Goal: Communication & Community: Answer question/provide support

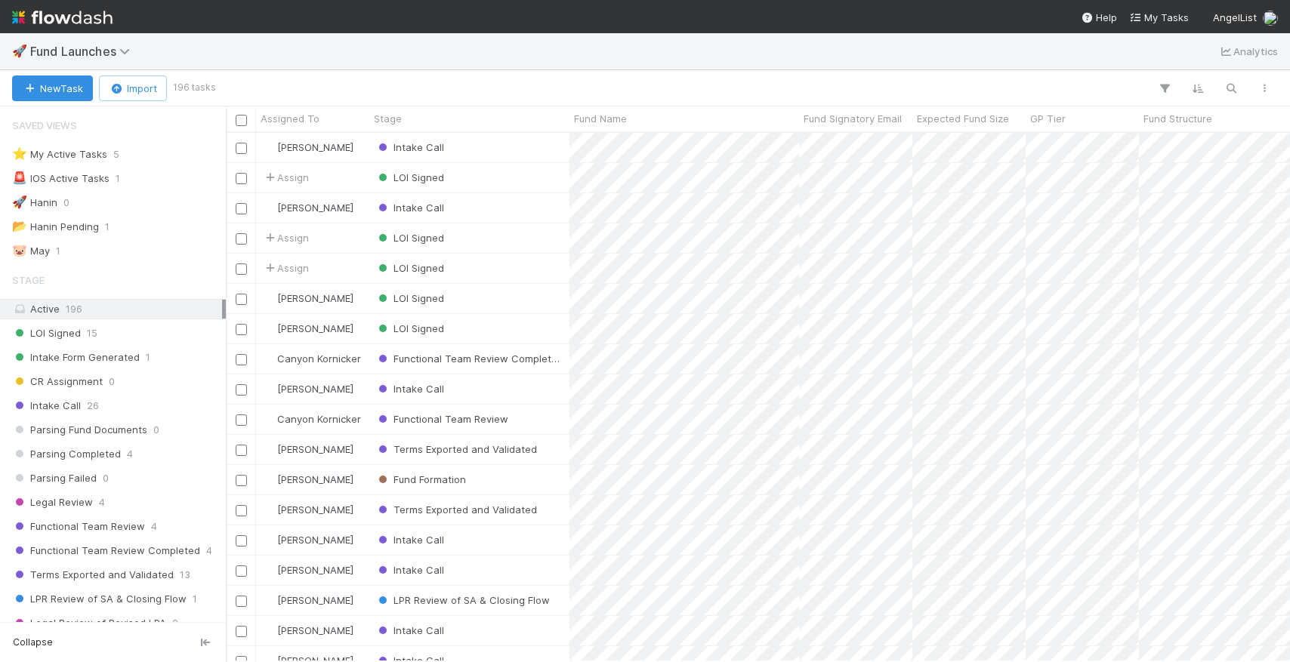
scroll to position [529, 1064]
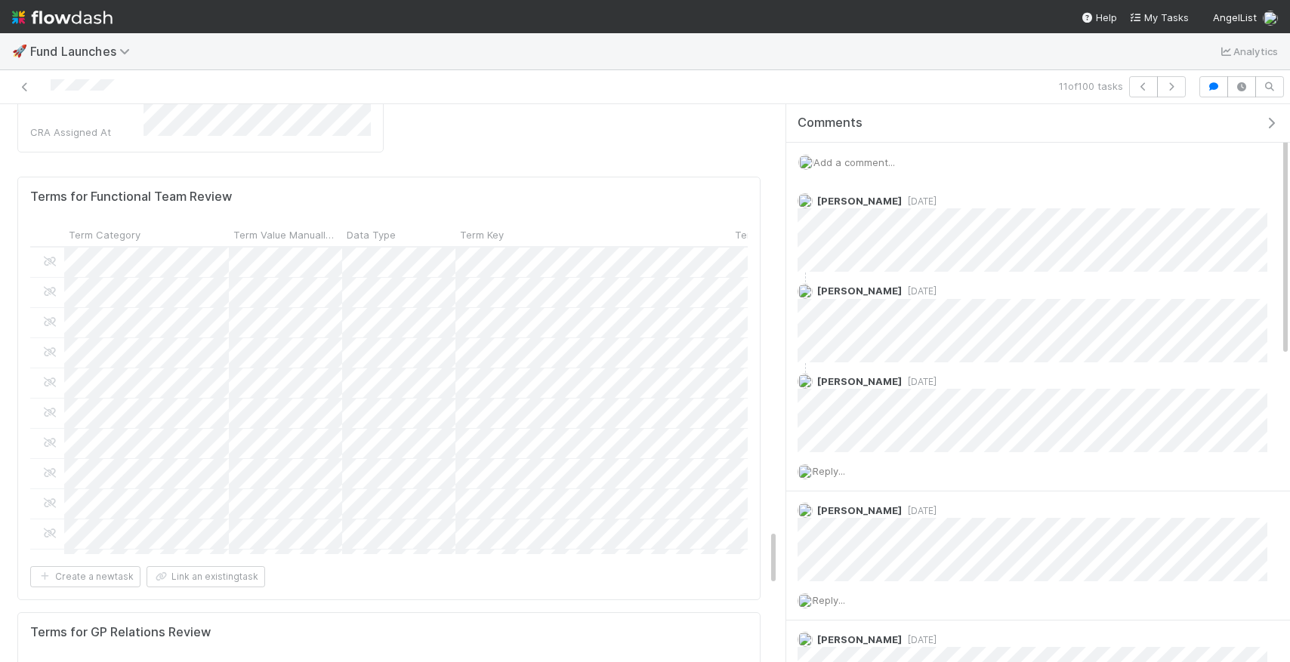
scroll to position [0, 634]
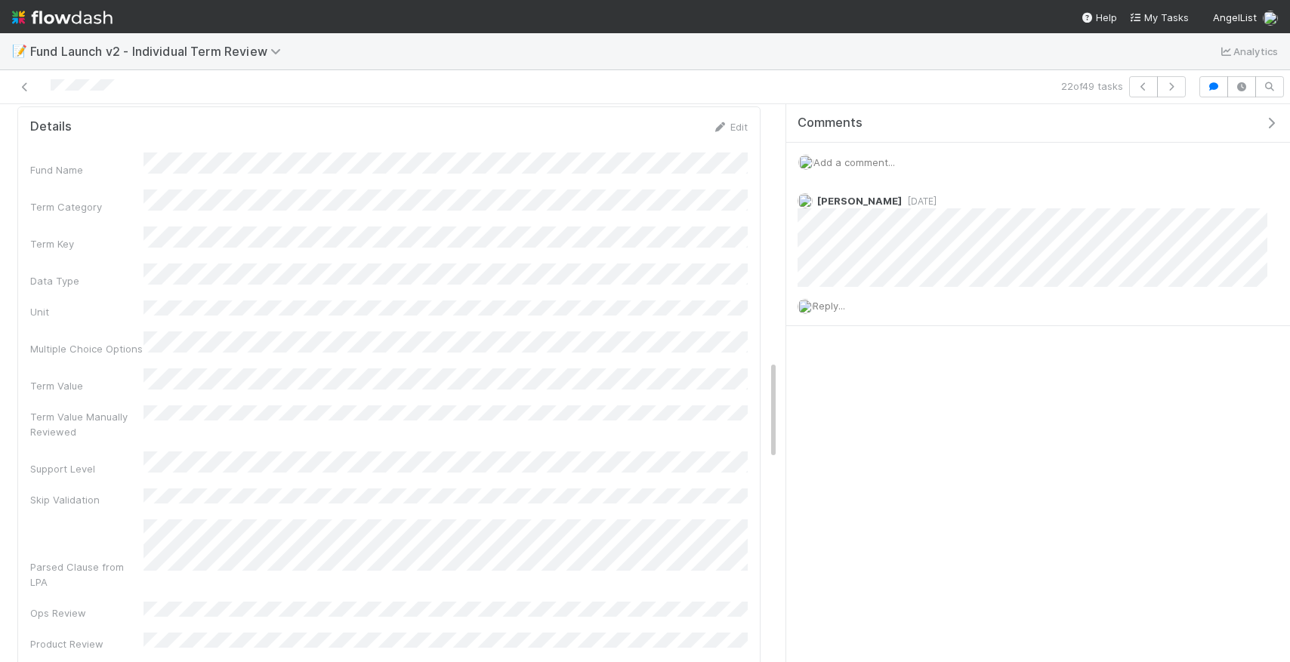
scroll to position [2559, 0]
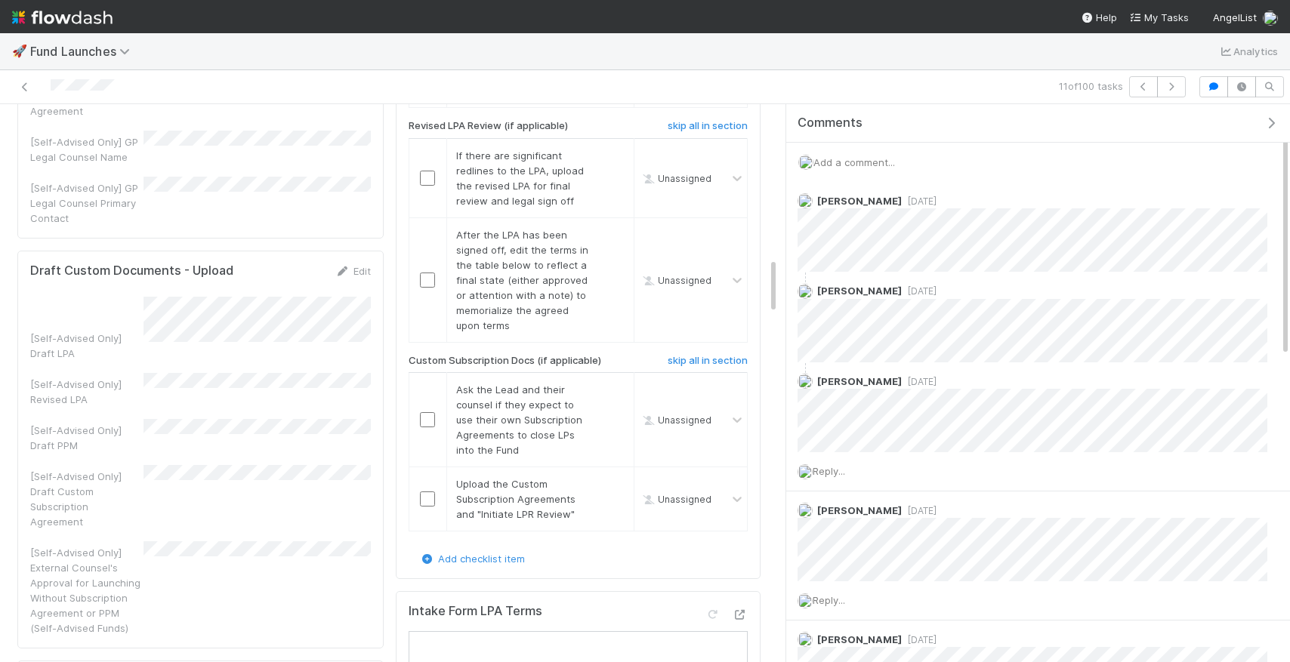
click at [864, 171] on div "Add a comment..." at bounding box center [1038, 162] width 504 height 39
click at [863, 165] on span "Add a comment..." at bounding box center [855, 162] width 82 height 12
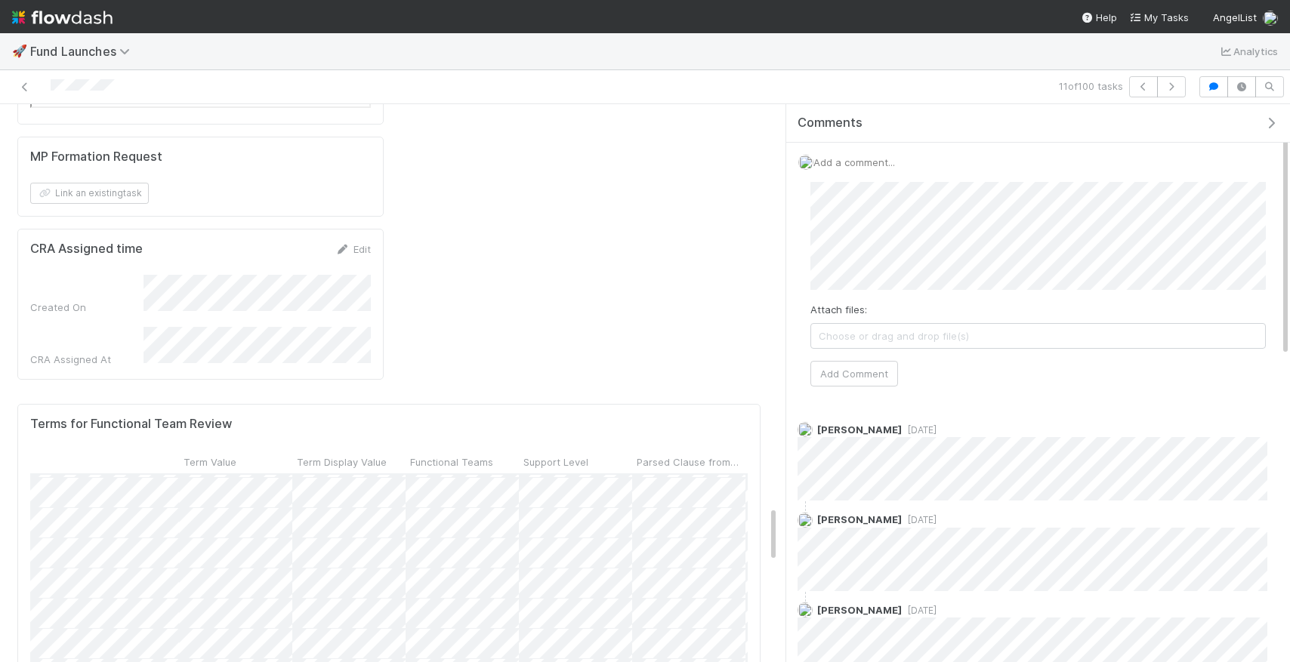
scroll to position [0, 199]
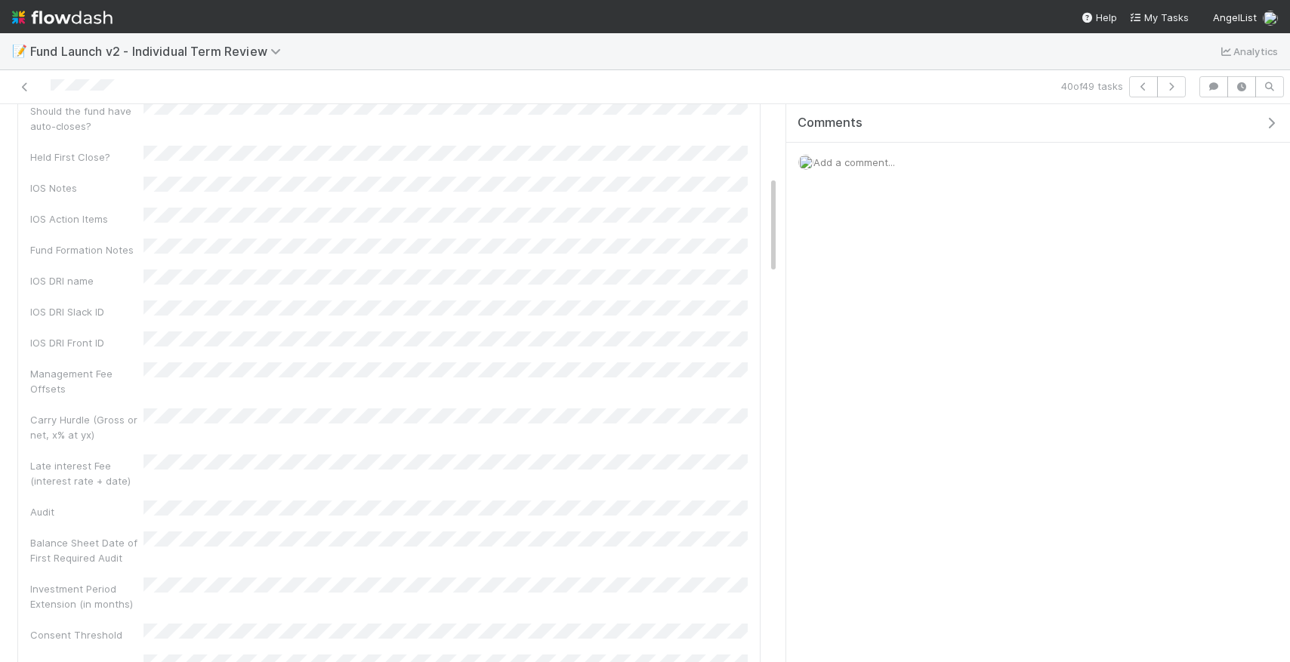
scroll to position [375, 0]
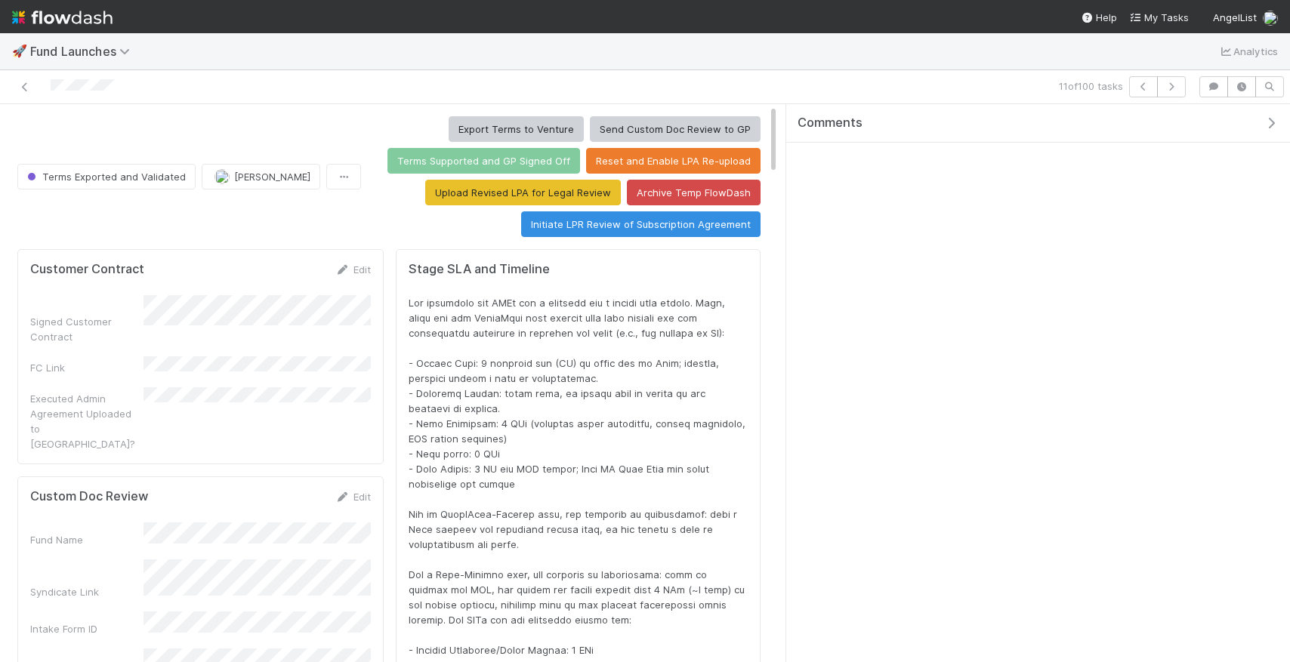
scroll to position [307, 718]
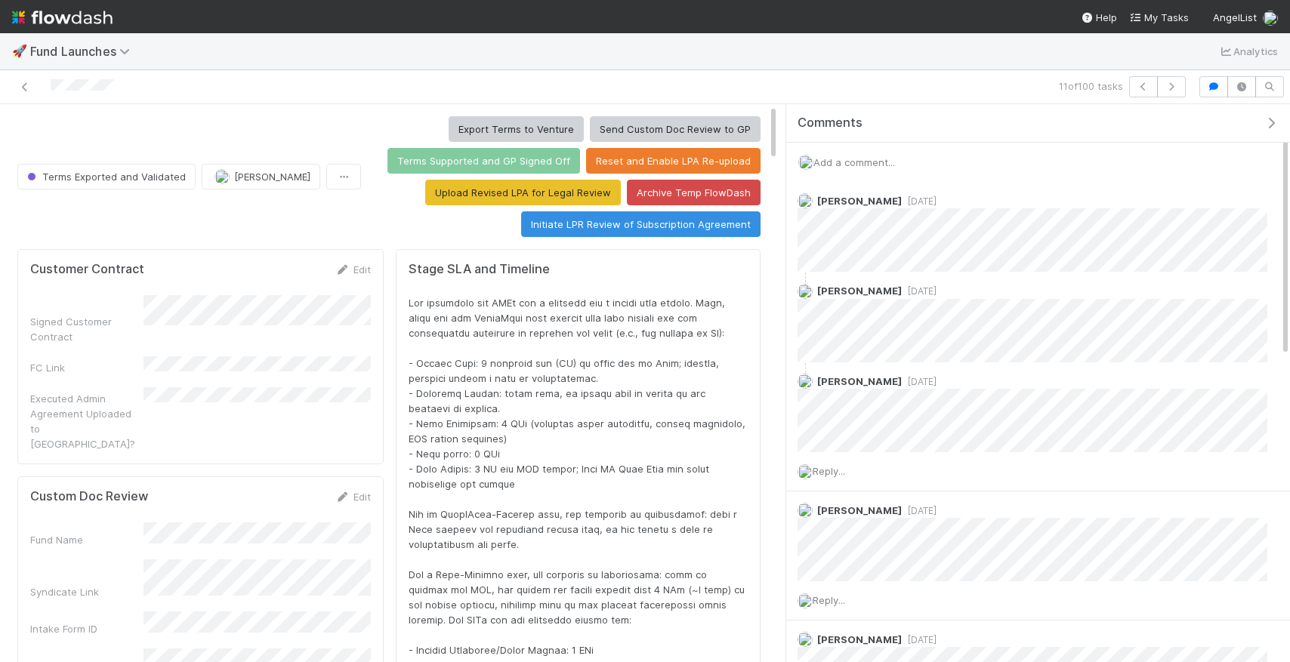
click at [865, 153] on div "Add a comment..." at bounding box center [1038, 162] width 504 height 39
click at [866, 154] on div "Add a comment..." at bounding box center [1038, 162] width 504 height 39
click at [869, 161] on span "Add a comment..." at bounding box center [855, 162] width 82 height 12
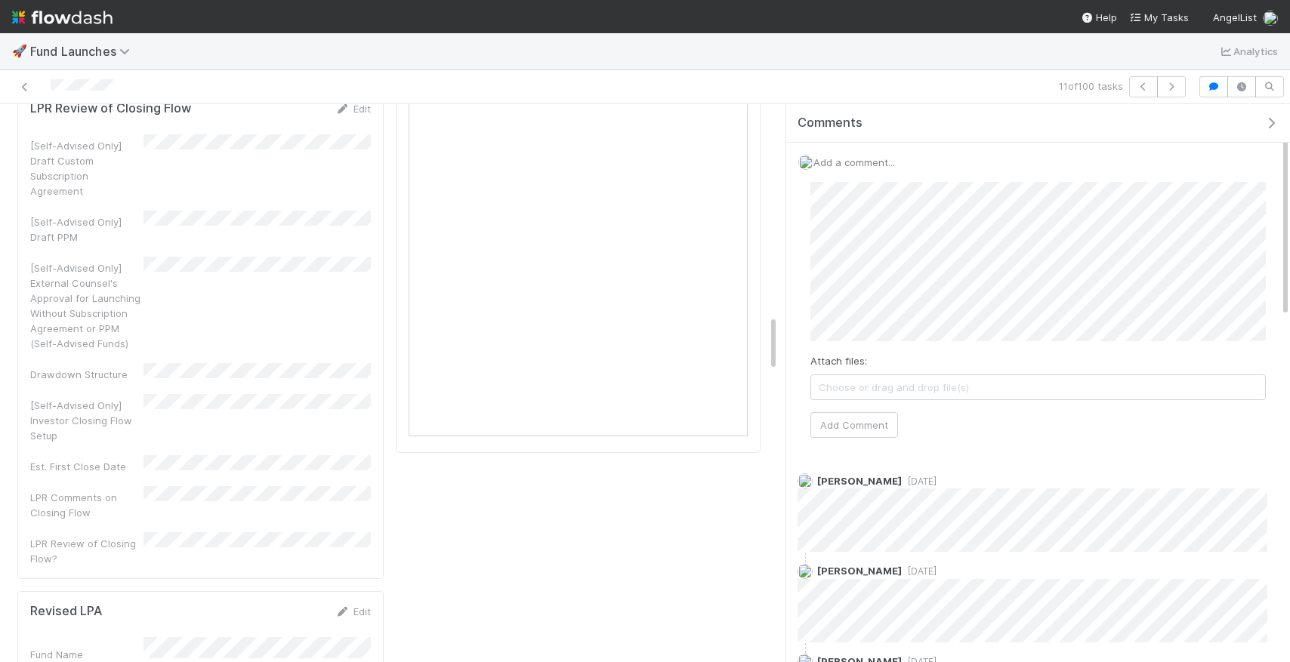
scroll to position [2077, 0]
click at [882, 449] on button "Add Comment" at bounding box center [855, 441] width 88 height 26
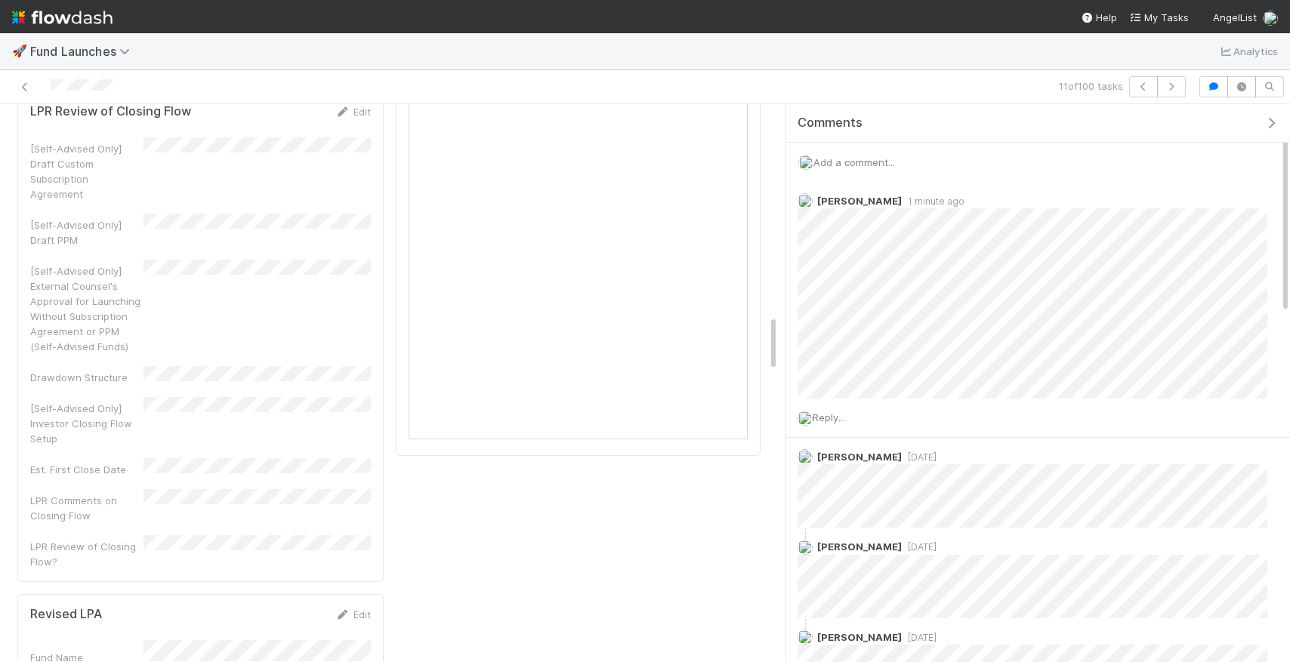
click at [29, 74] on div "11 of 100 tasks" at bounding box center [645, 87] width 1290 height 34
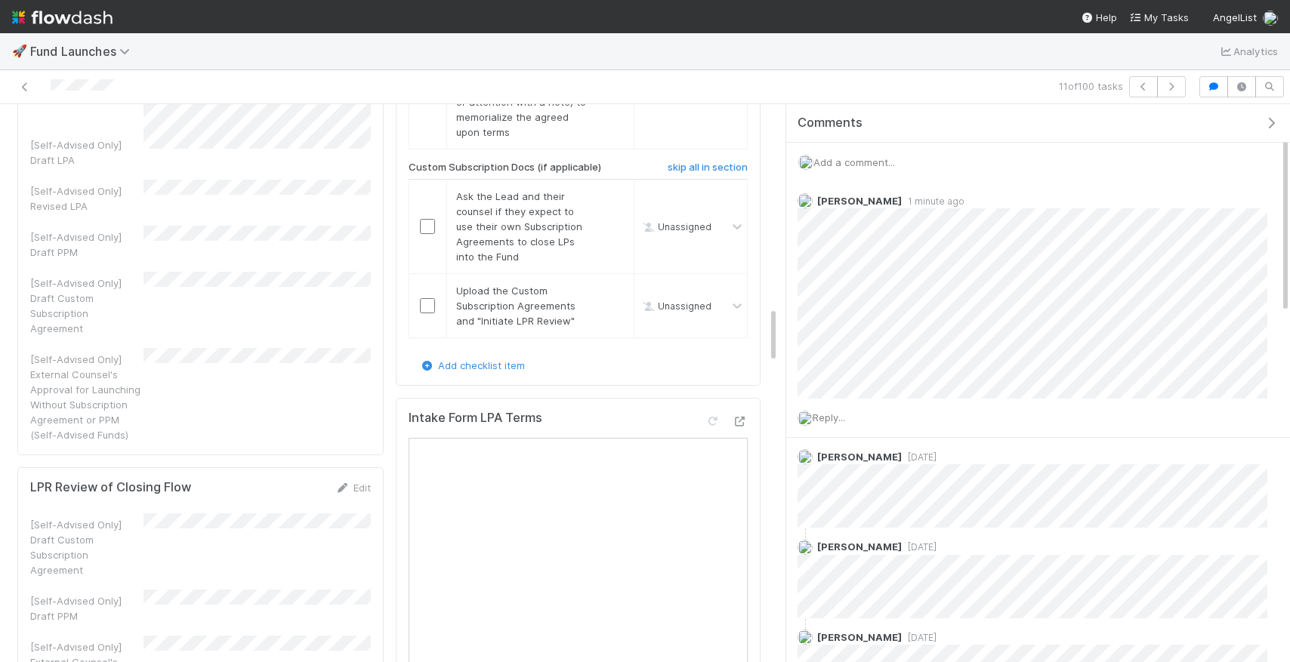
scroll to position [1595, 0]
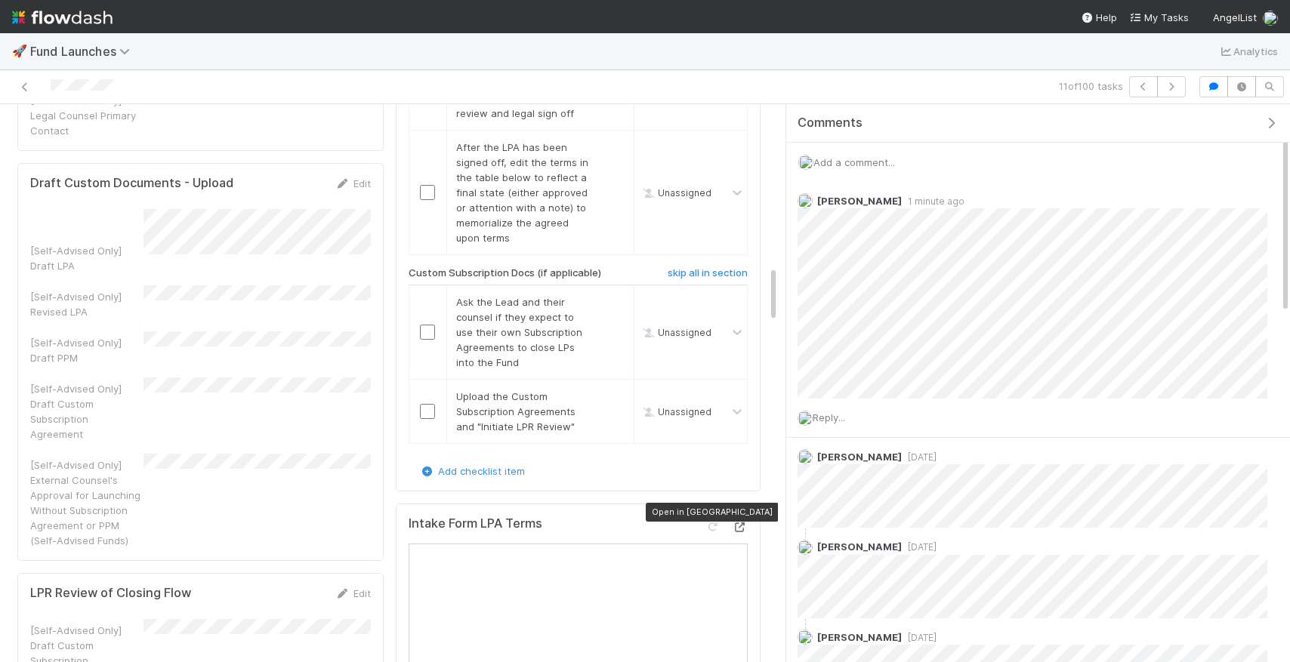
click at [744, 523] on icon at bounding box center [740, 528] width 15 height 10
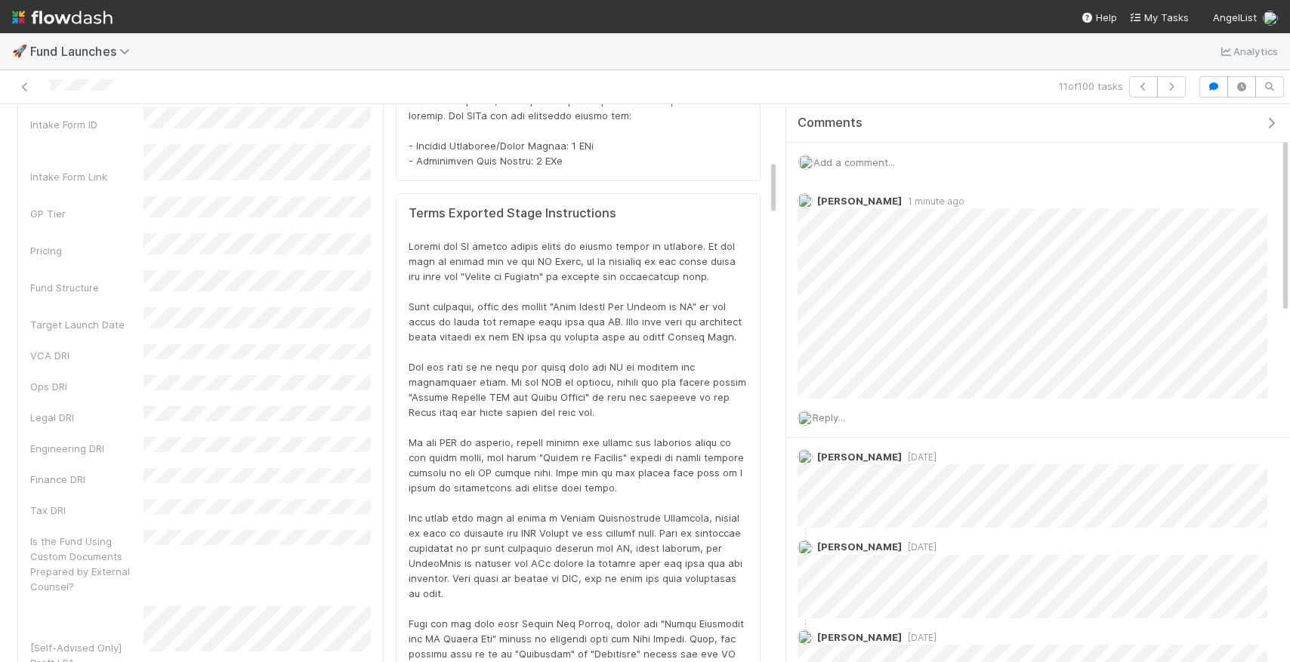
scroll to position [0, 0]
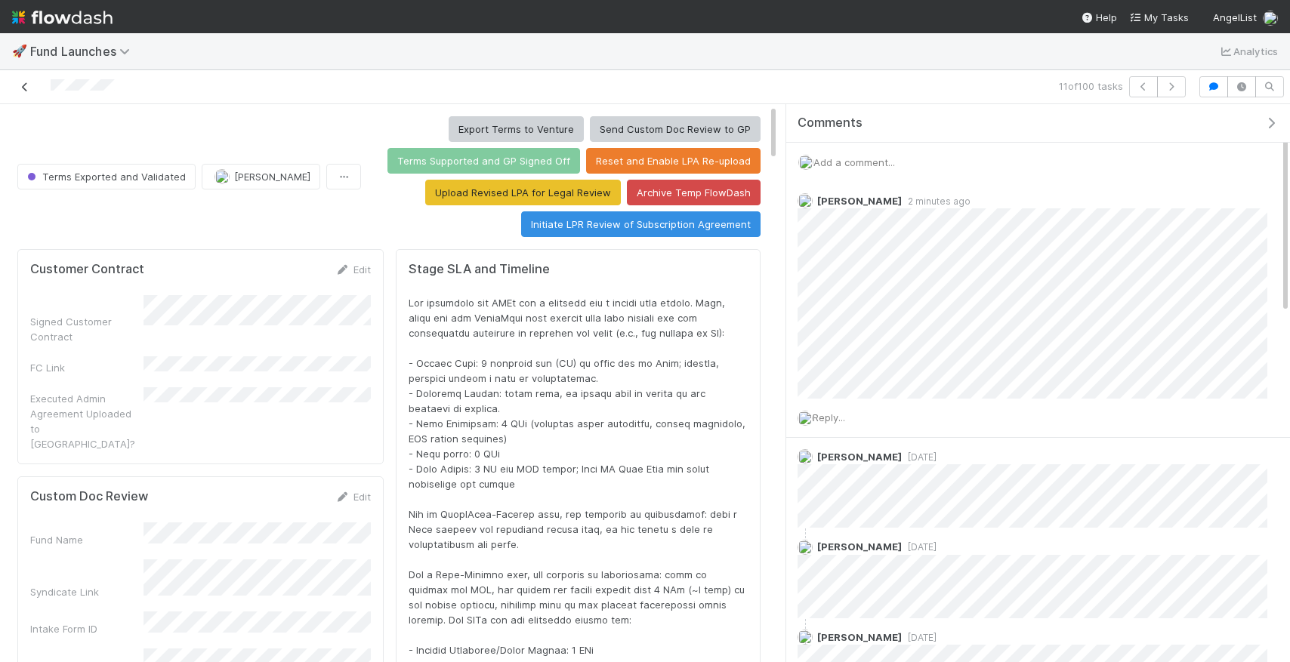
click at [26, 84] on icon at bounding box center [24, 87] width 15 height 10
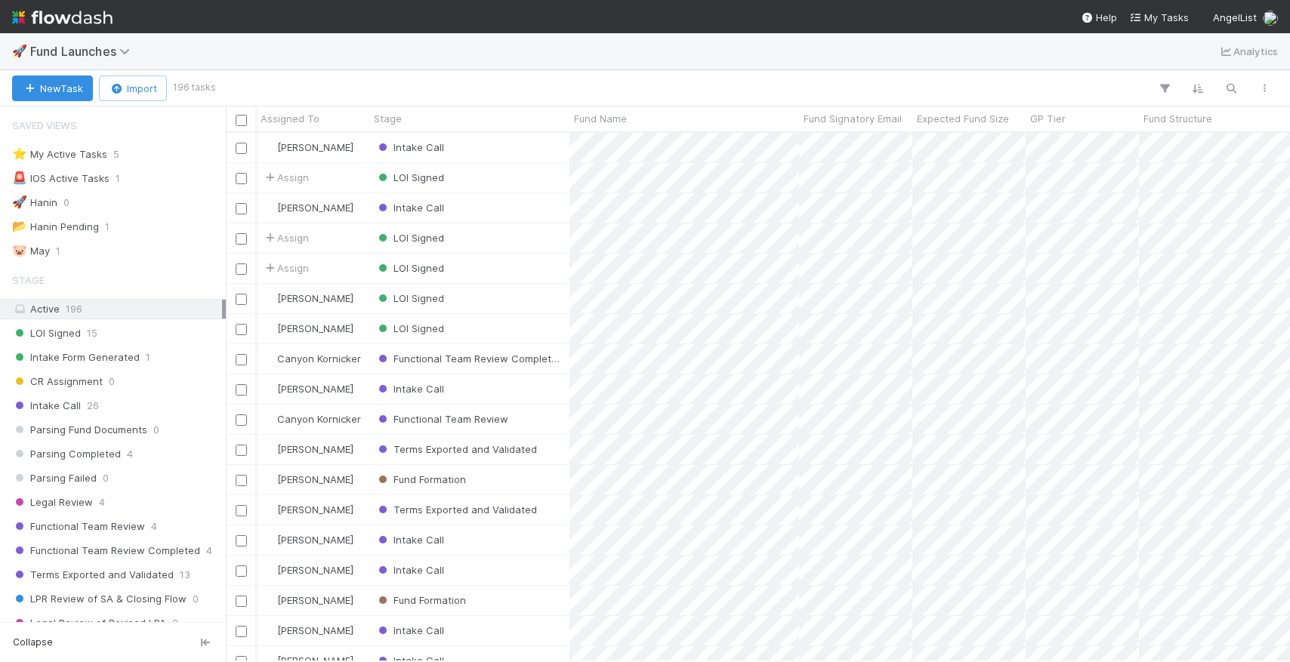
scroll to position [0, 1]
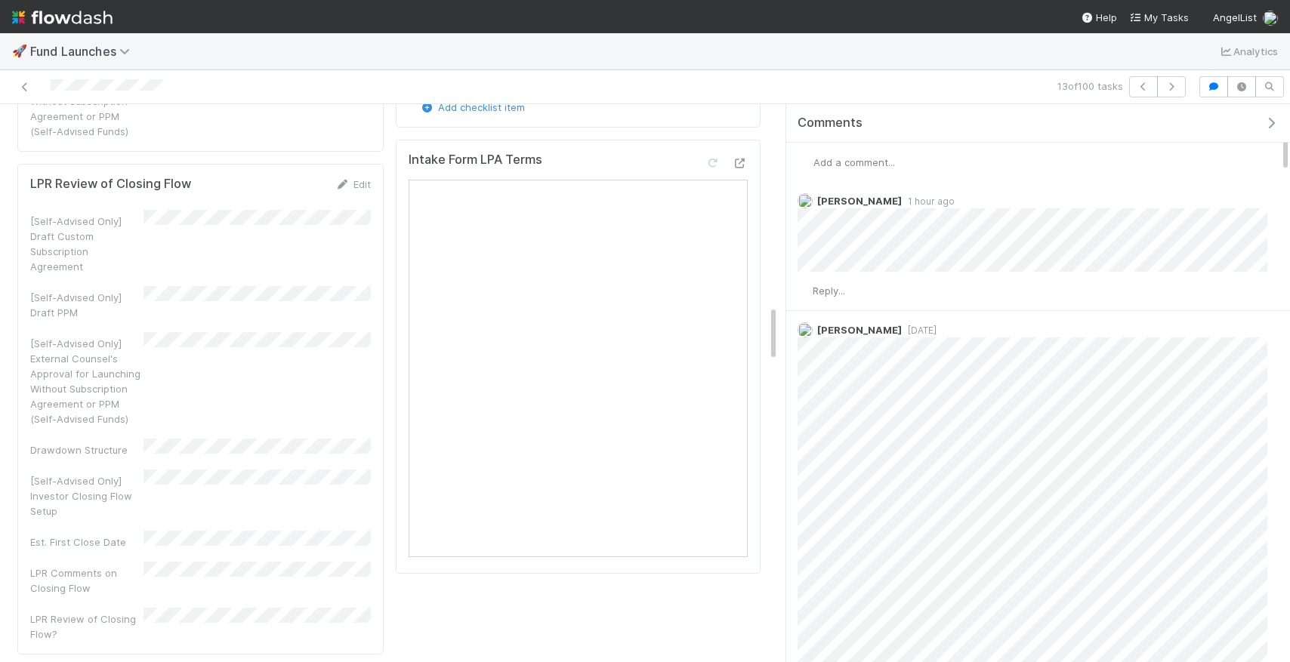
scroll to position [1969, 0]
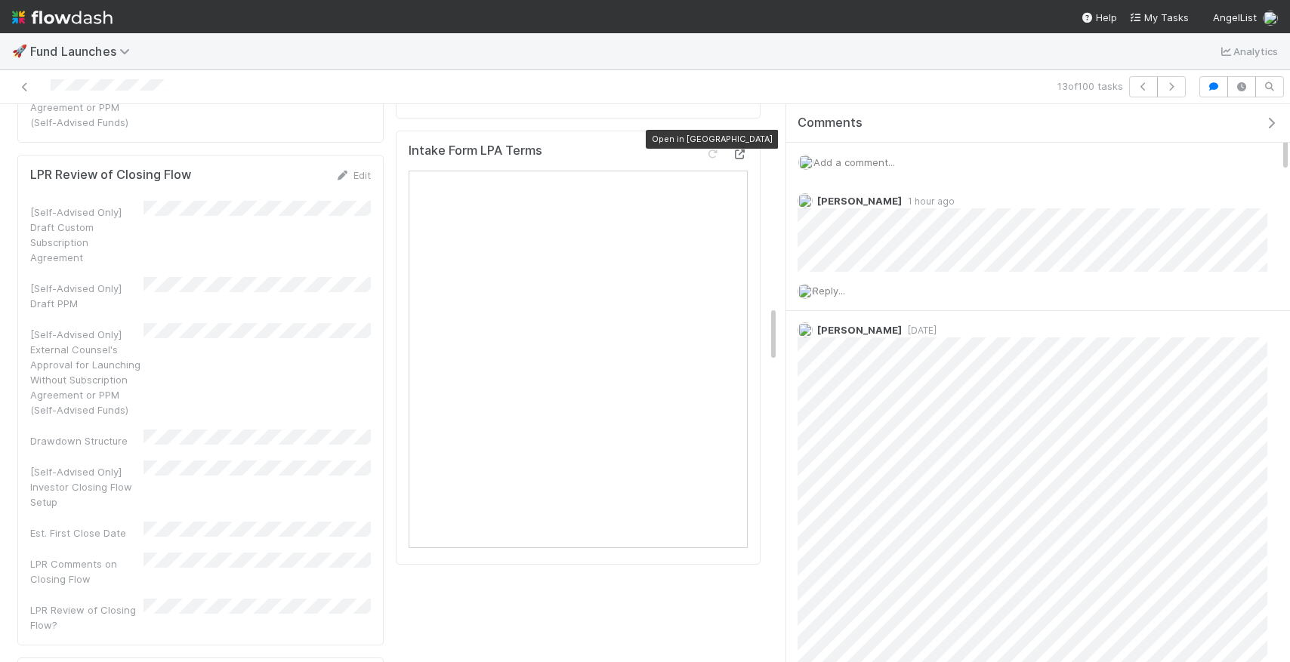
click at [747, 147] on div at bounding box center [740, 154] width 15 height 15
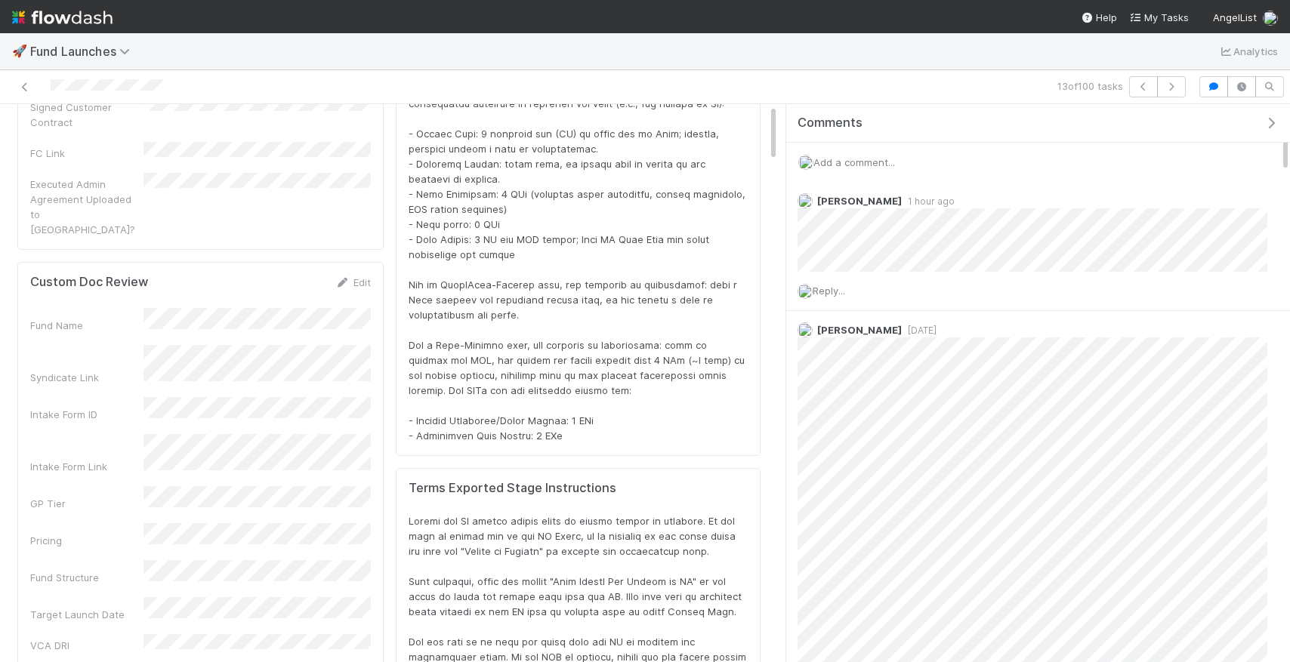
scroll to position [0, 0]
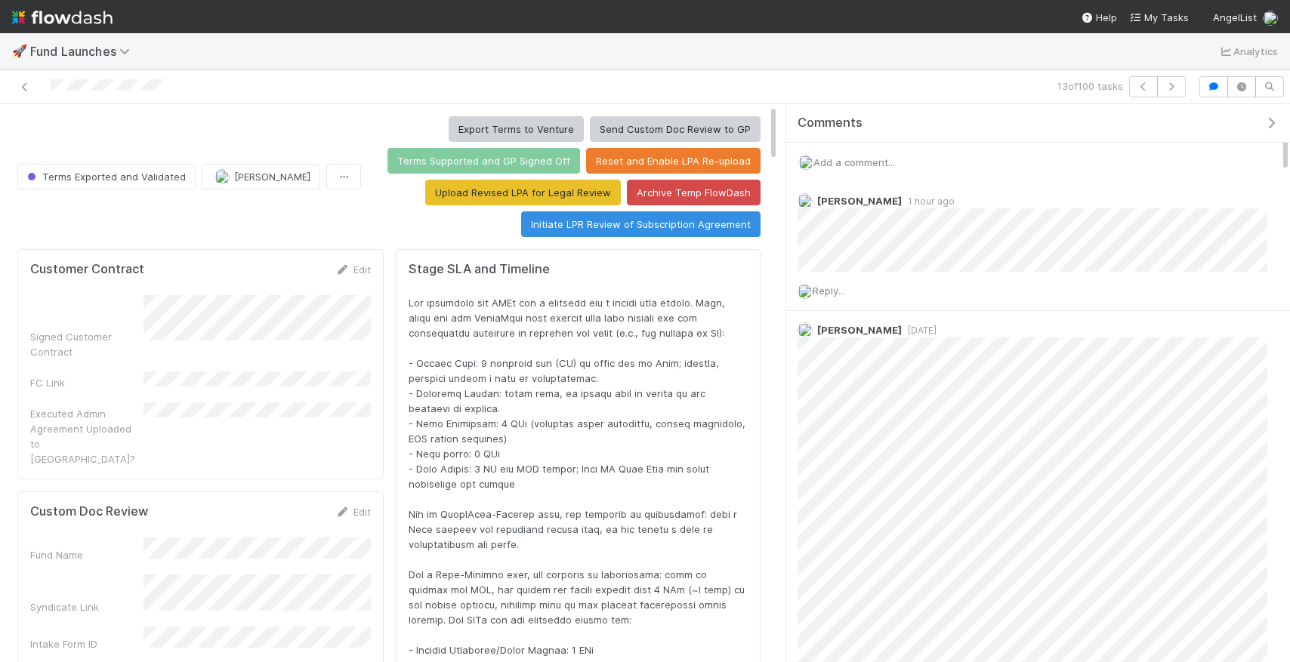
click at [14, 81] on div at bounding box center [304, 86] width 596 height 21
click at [30, 83] on icon at bounding box center [24, 87] width 15 height 10
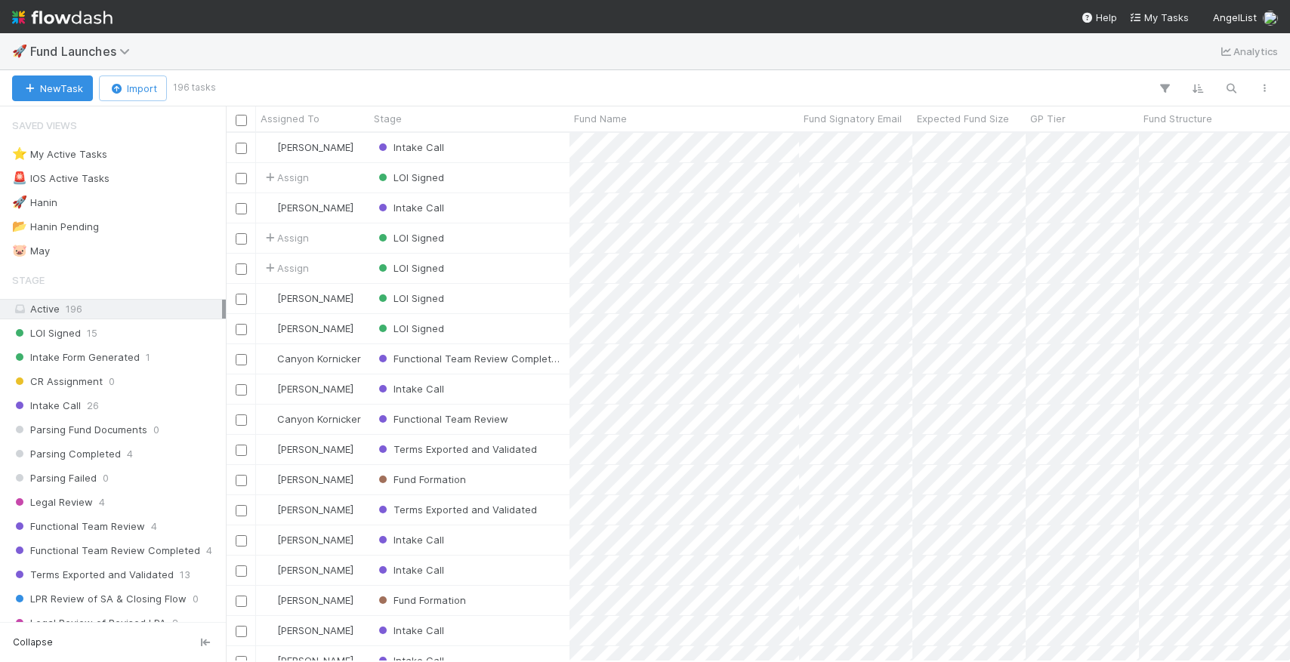
scroll to position [0, 1]
click at [557, 450] on div "Terms Exported and Validated" at bounding box center [469, 449] width 200 height 29
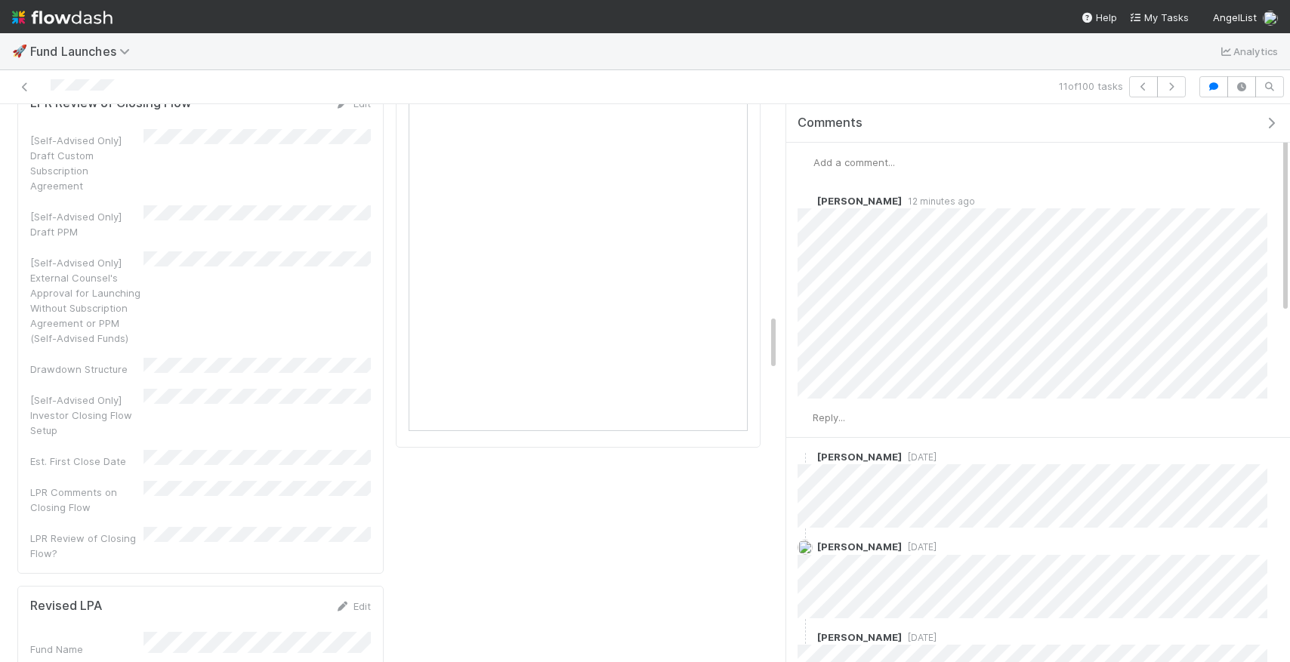
scroll to position [2019, 0]
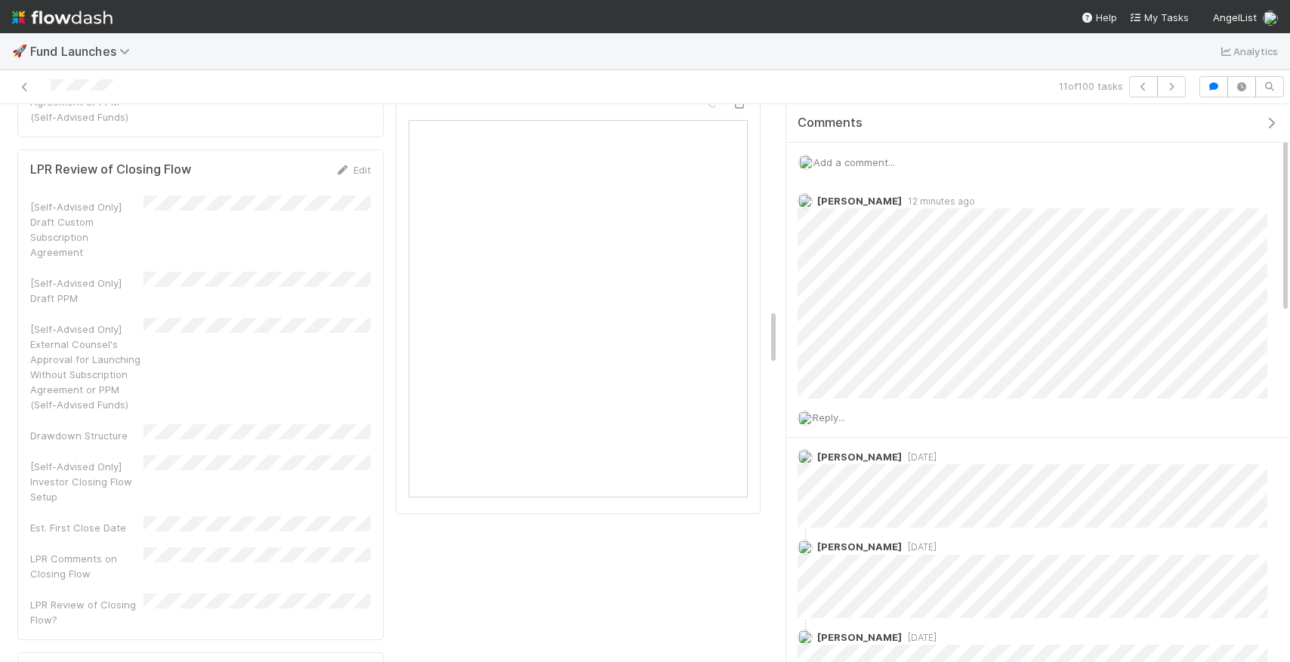
click at [883, 152] on div "Add a comment..." at bounding box center [1038, 162] width 504 height 39
click at [872, 171] on div "Add a comment..." at bounding box center [1038, 162] width 504 height 39
click at [866, 163] on span "Add a comment..." at bounding box center [855, 162] width 82 height 12
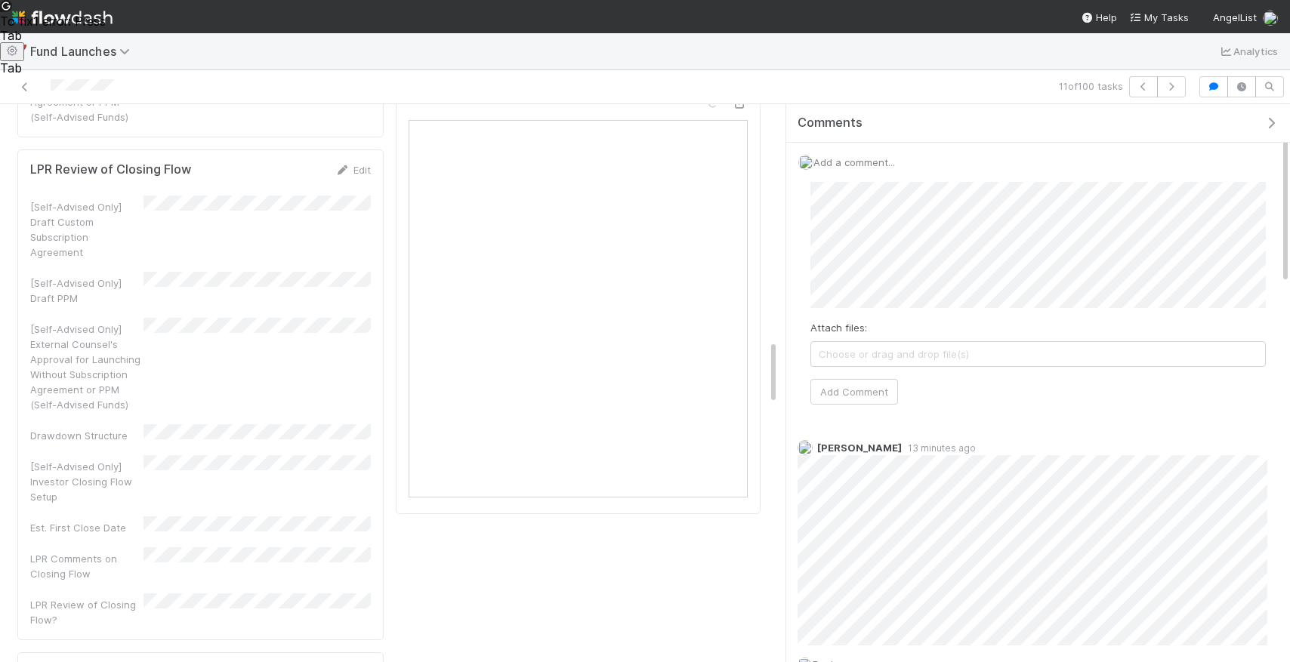
scroll to position [307, 718]
click at [851, 391] on button "Add Comment" at bounding box center [855, 392] width 88 height 26
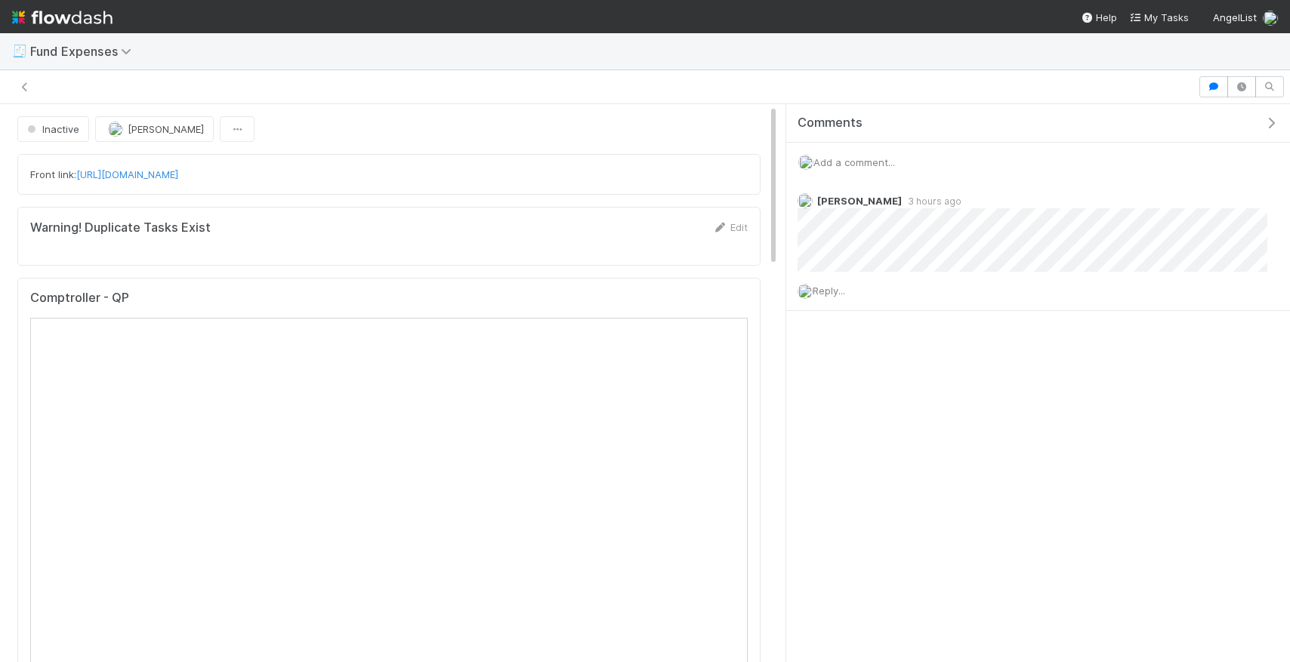
click at [872, 160] on span "Add a comment..." at bounding box center [855, 162] width 82 height 12
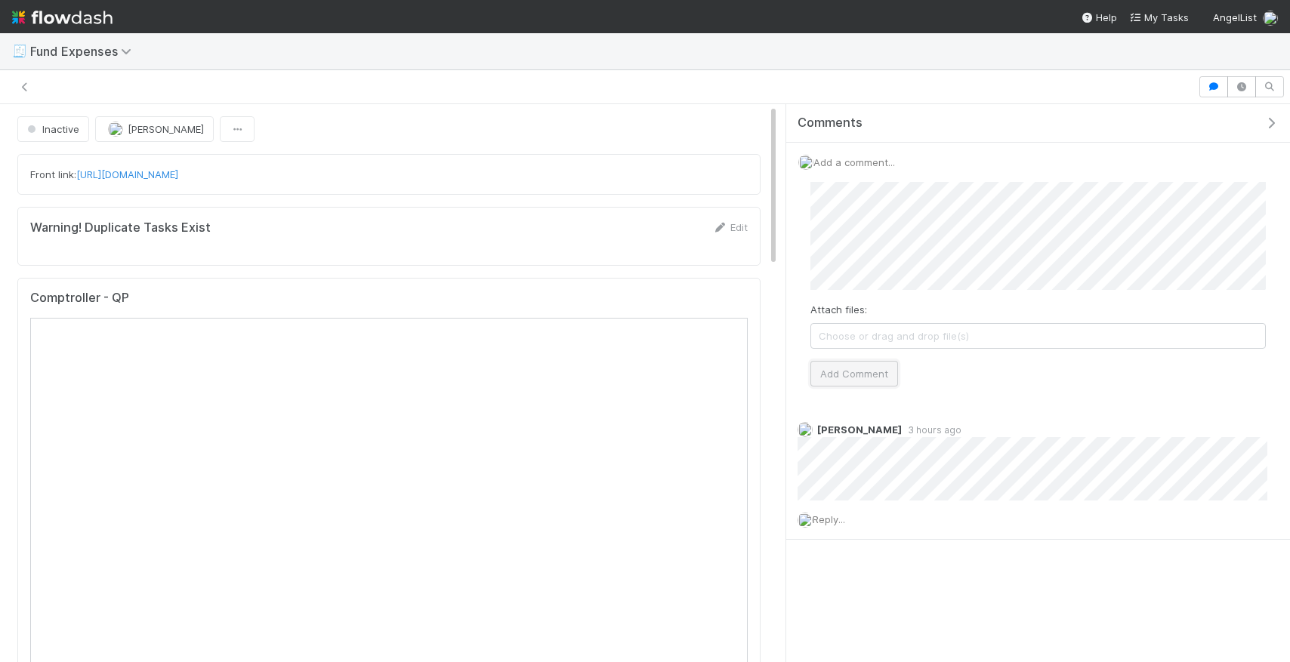
click at [891, 372] on button "Add Comment" at bounding box center [855, 374] width 88 height 26
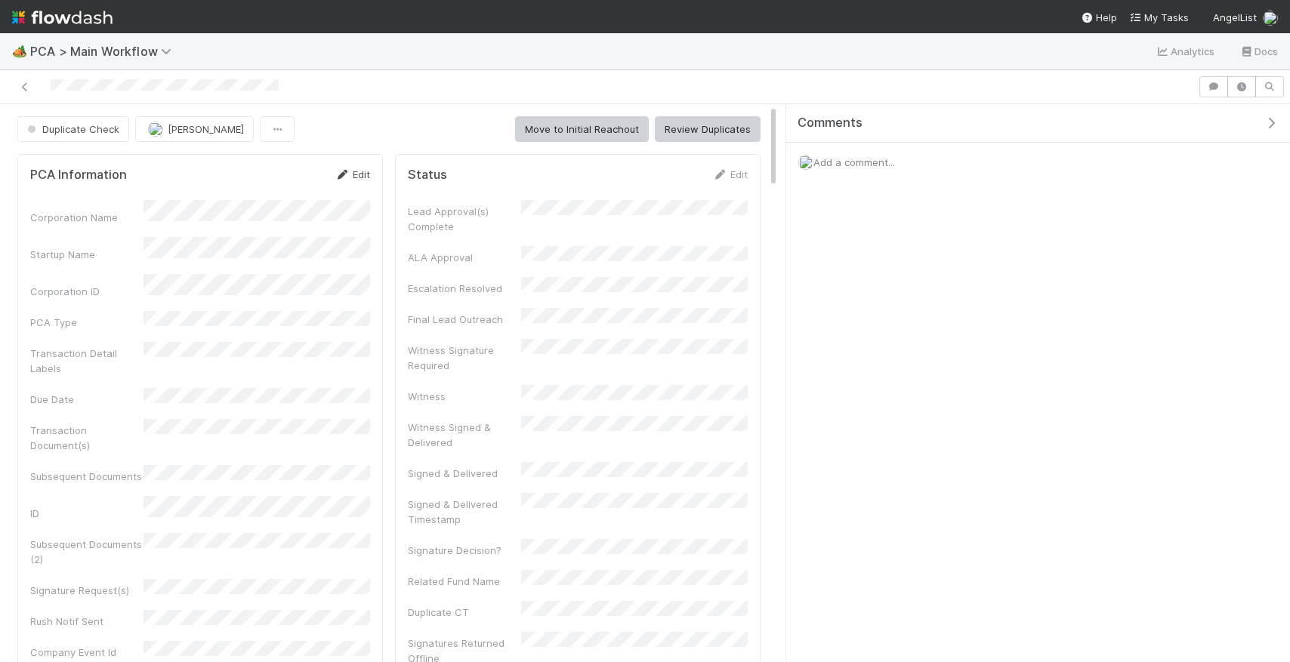
click at [359, 178] on link "Edit" at bounding box center [353, 174] width 36 height 12
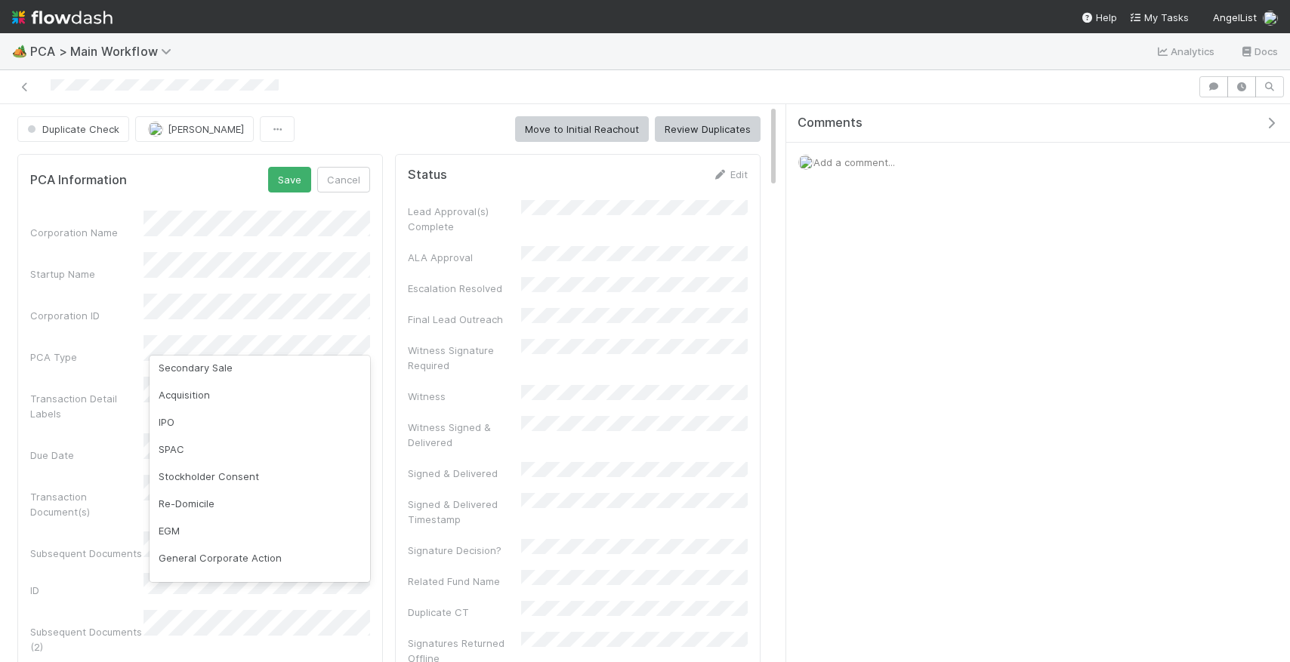
scroll to position [85, 0]
click at [182, 419] on div "IPO" at bounding box center [260, 423] width 221 height 27
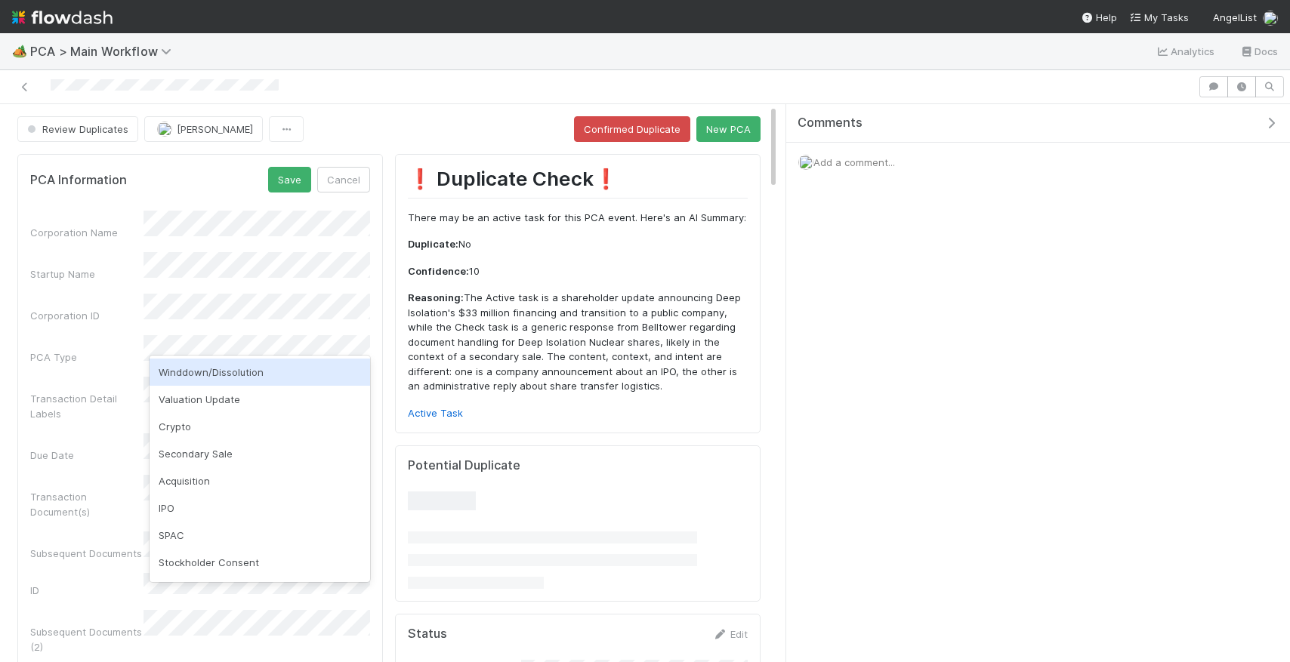
click at [591, 320] on p "Reasoning: The Active task is a shareholder update announcing Deep Isolation's …" at bounding box center [578, 342] width 340 height 103
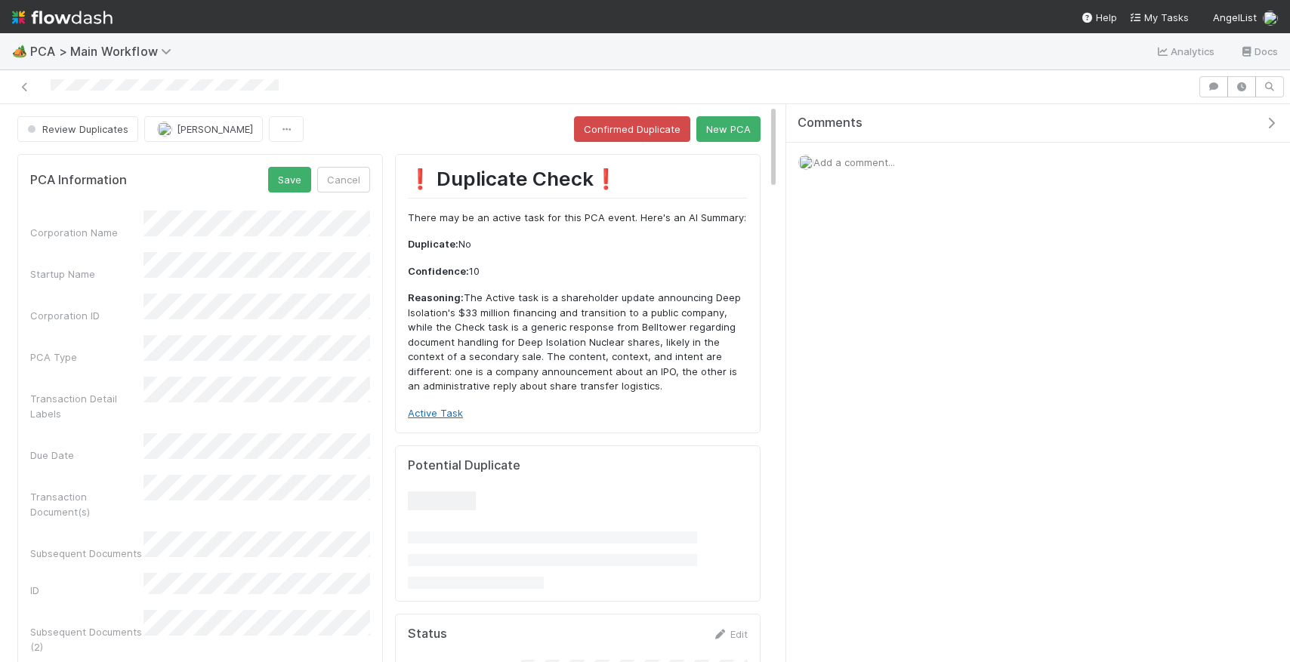
click at [435, 409] on link "Active Task" at bounding box center [435, 413] width 55 height 12
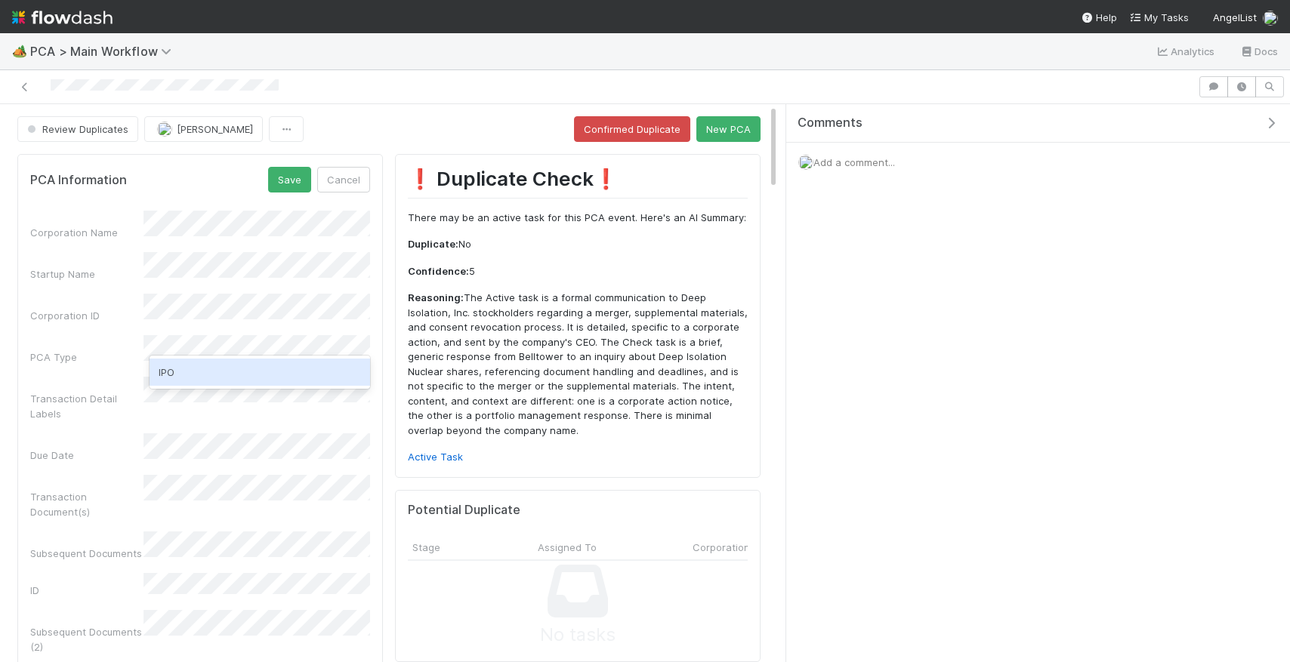
click at [233, 376] on div "IPO" at bounding box center [260, 372] width 221 height 27
click at [884, 159] on span "Add a comment..." at bounding box center [855, 162] width 82 height 12
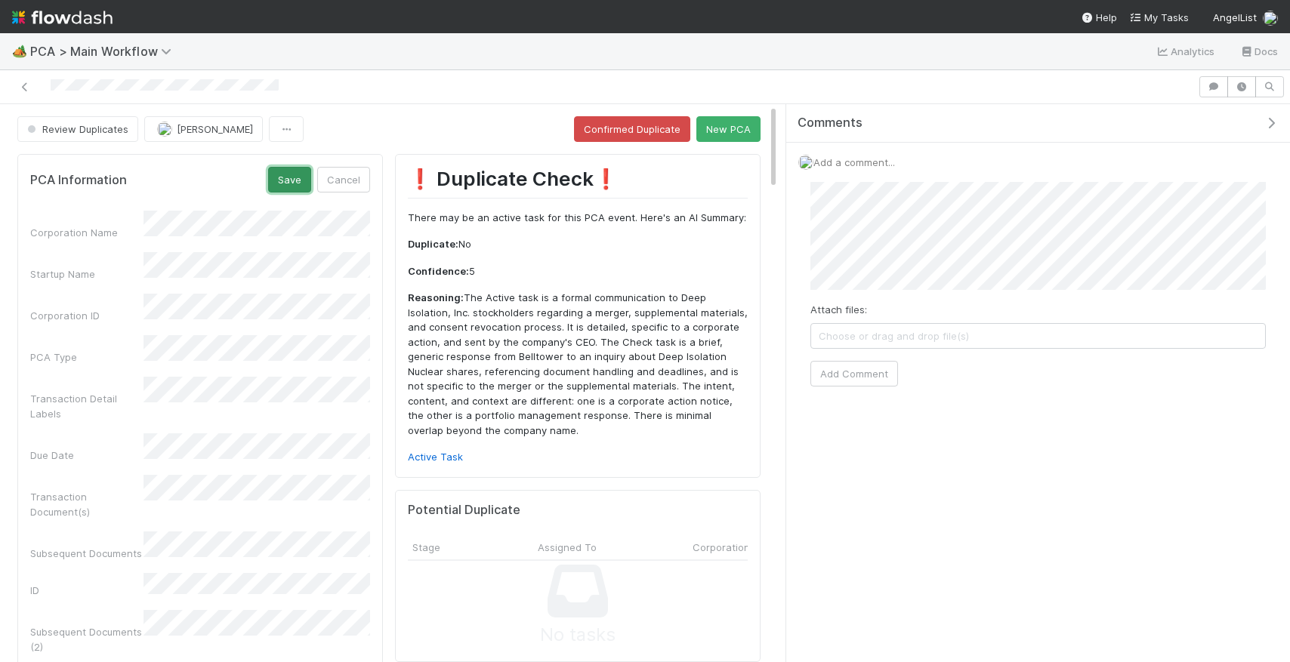
click at [301, 176] on button "Save" at bounding box center [289, 180] width 43 height 26
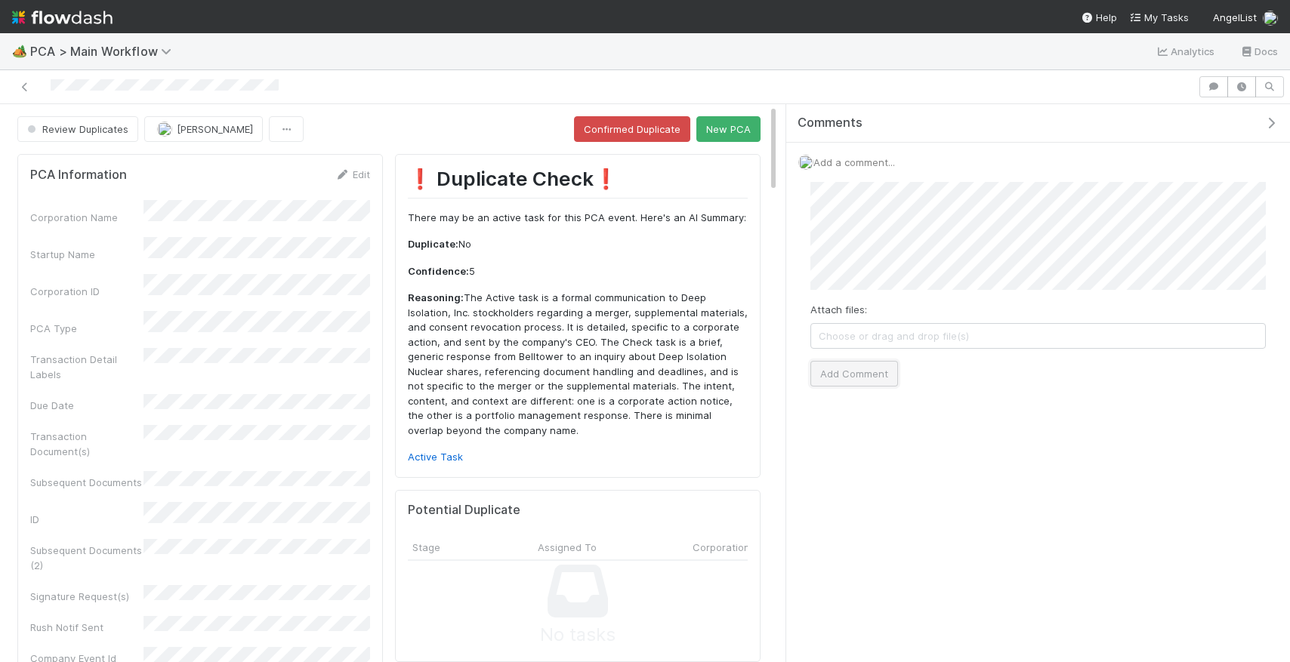
click at [872, 373] on button "Add Comment" at bounding box center [855, 374] width 88 height 26
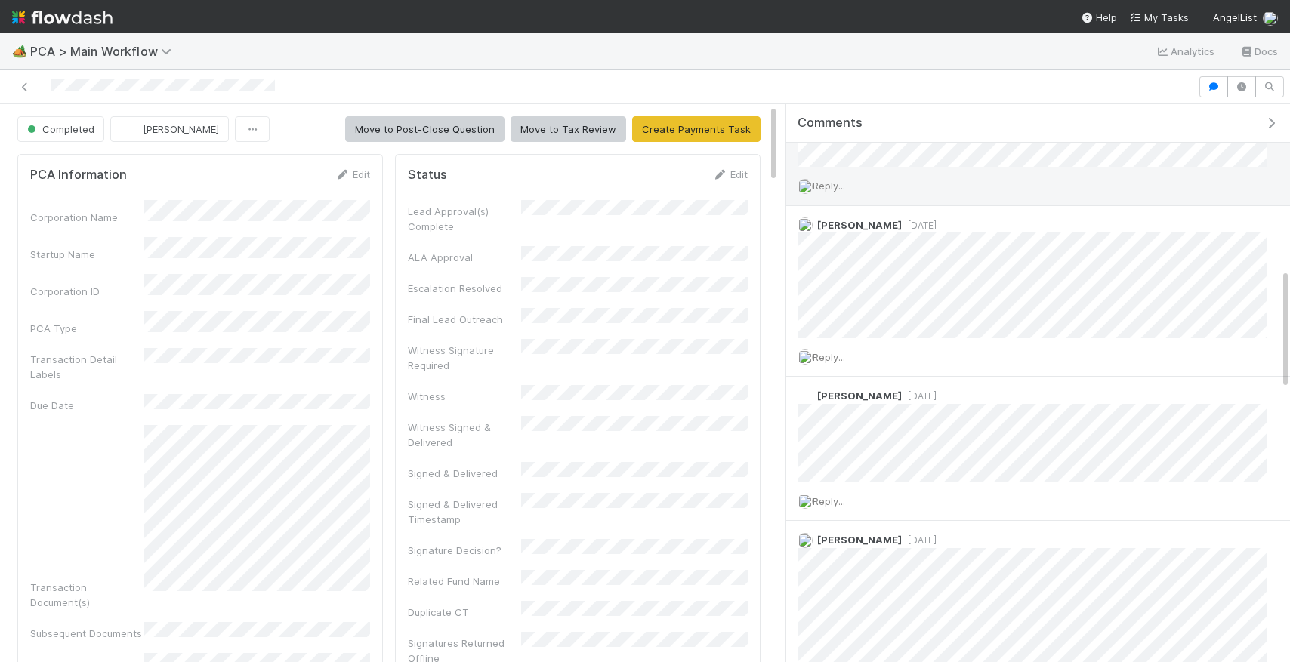
scroll to position [886, 0]
